Goal: Task Accomplishment & Management: Use online tool/utility

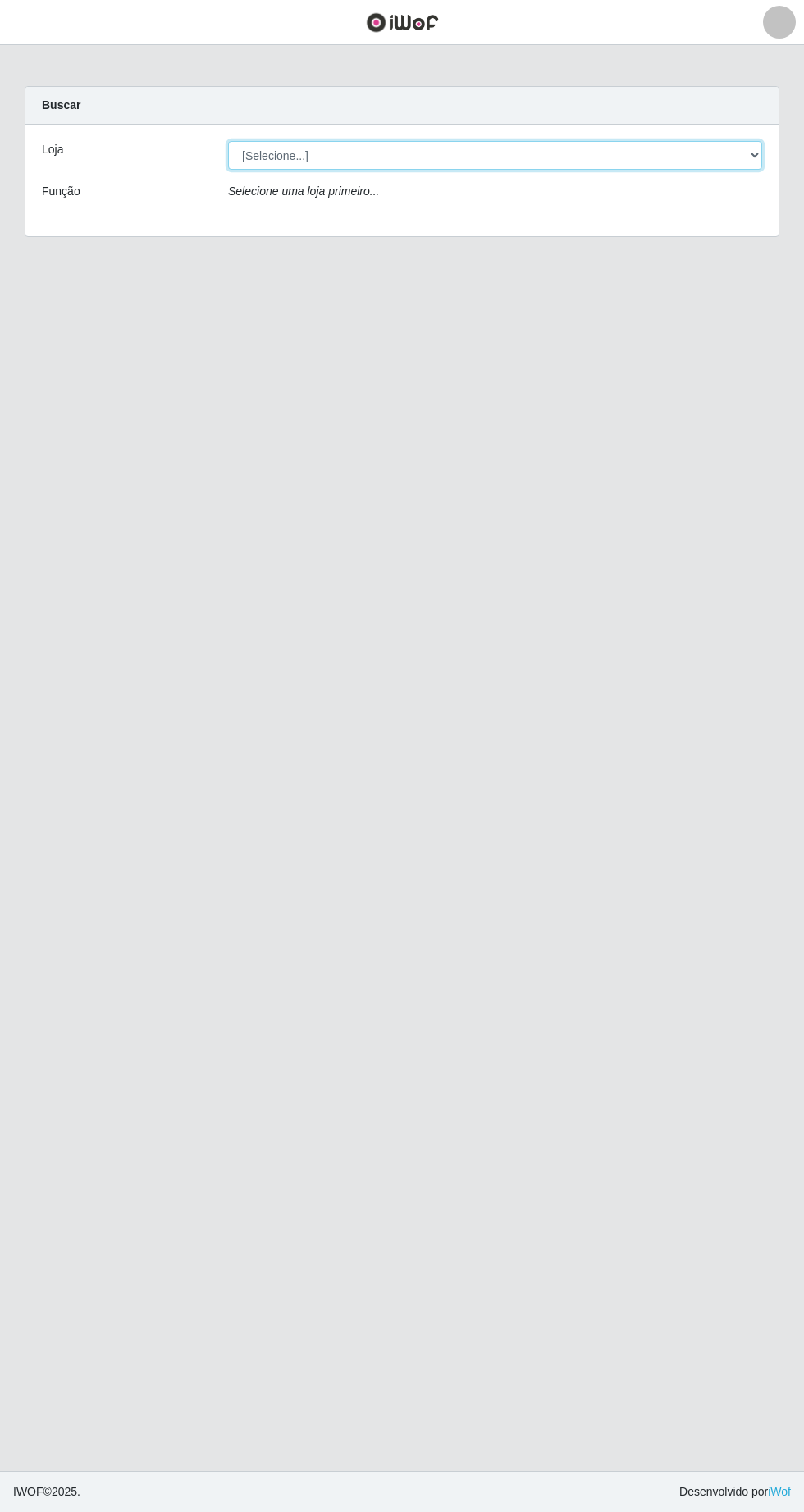
click at [267, 149] on select "[Selecione...] Extrabom - Loja 05 [GEOGRAPHIC_DATA]" at bounding box center [494, 156] width 534 height 28
select select "494"
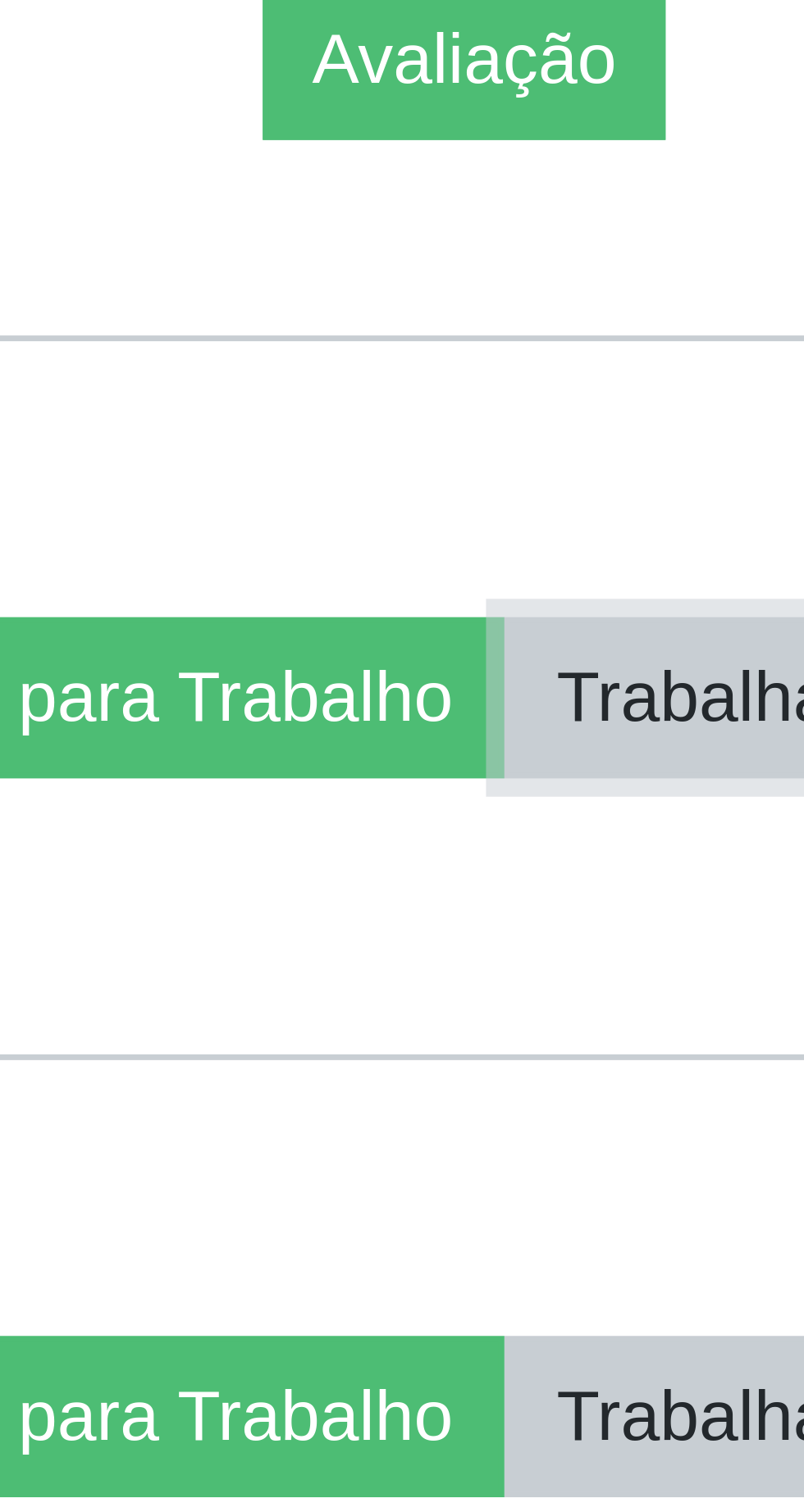
click at [657, 1088] on button "Trabalhador Faltou" at bounding box center [695, 1078] width 100 height 23
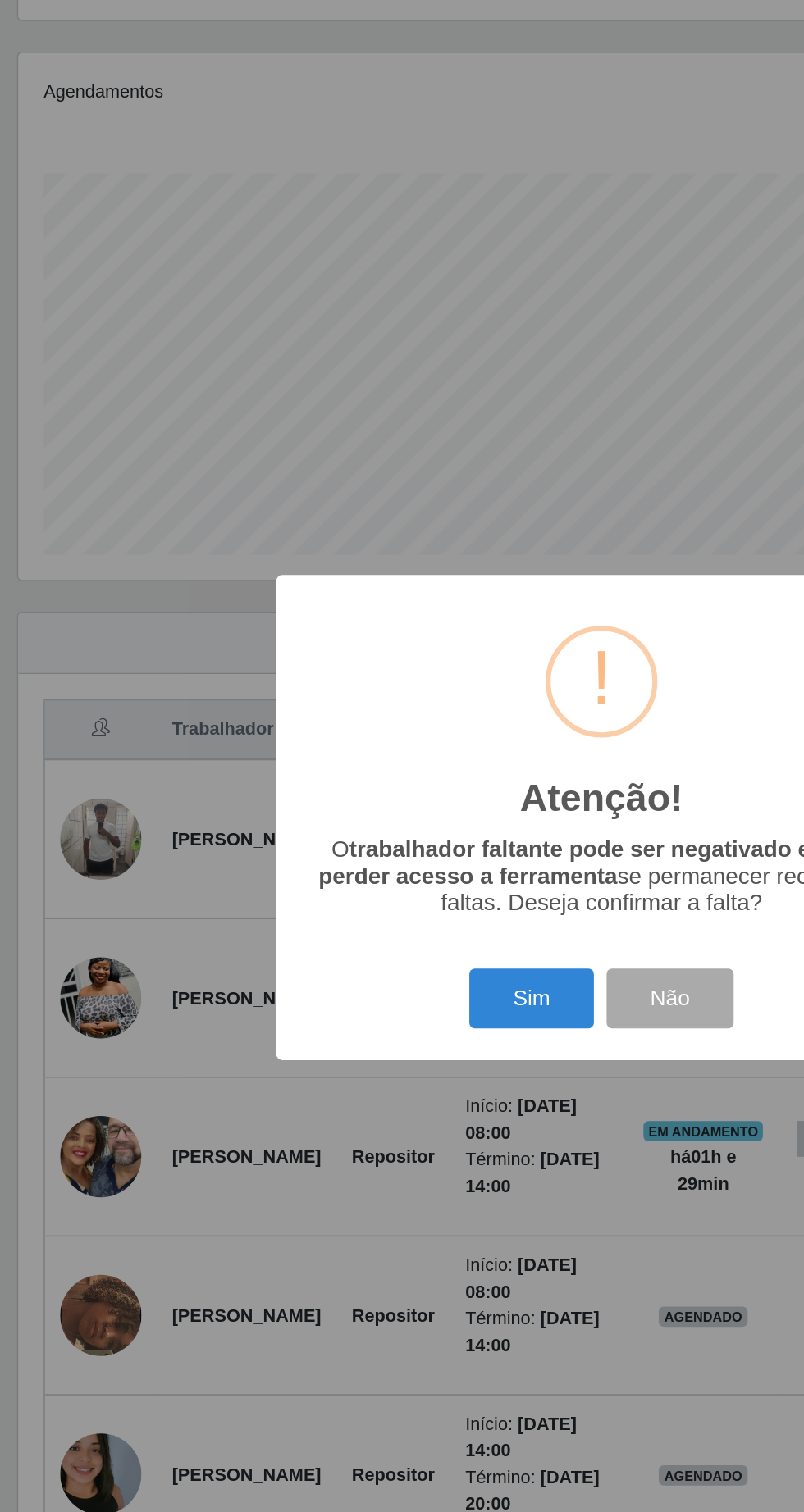
click at [347, 873] on button "Sim" at bounding box center [356, 873] width 79 height 38
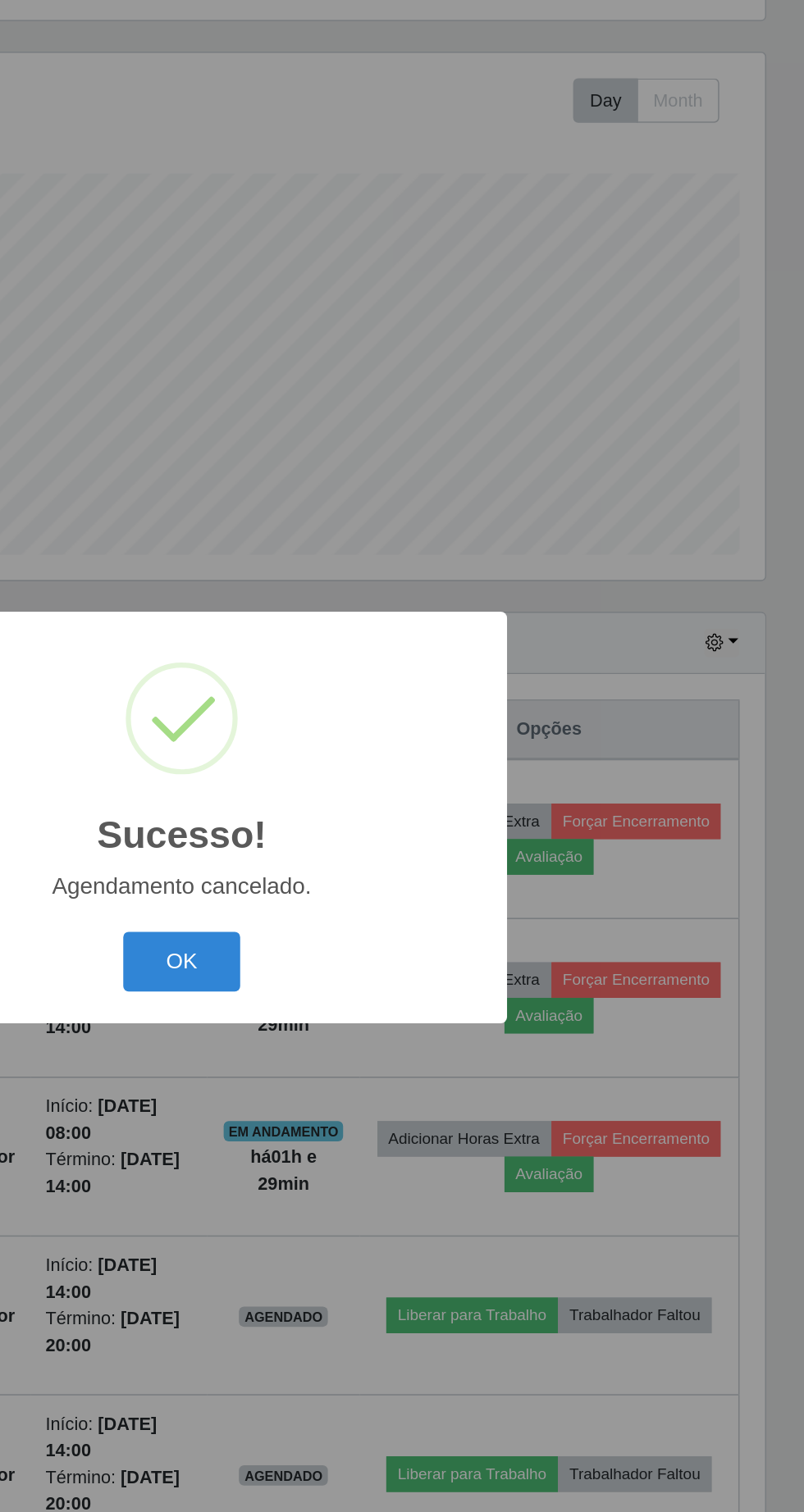
click at [417, 850] on button "OK" at bounding box center [402, 848] width 76 height 38
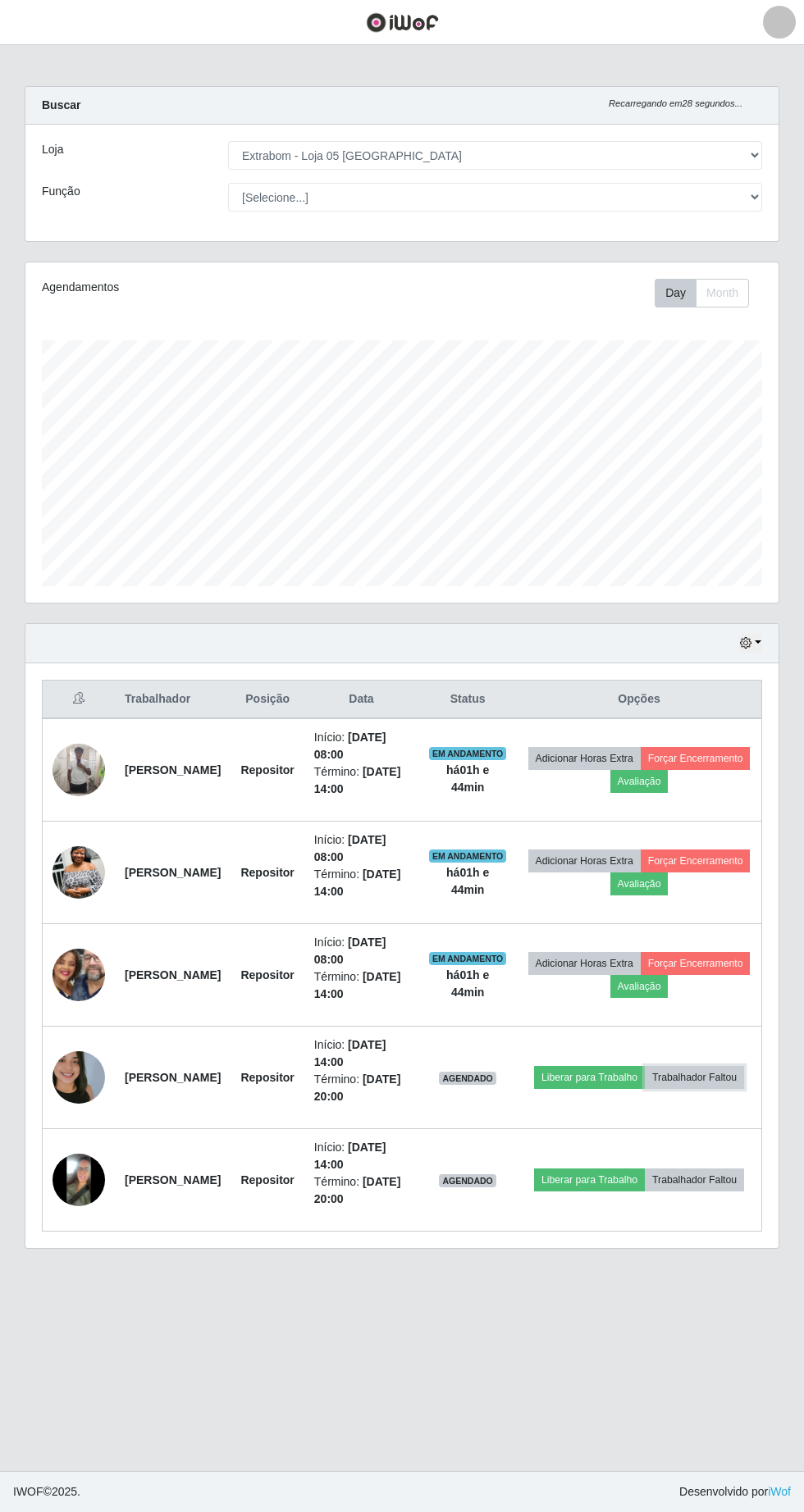
scroll to position [34, 0]
